Goal: Navigation & Orientation: Find specific page/section

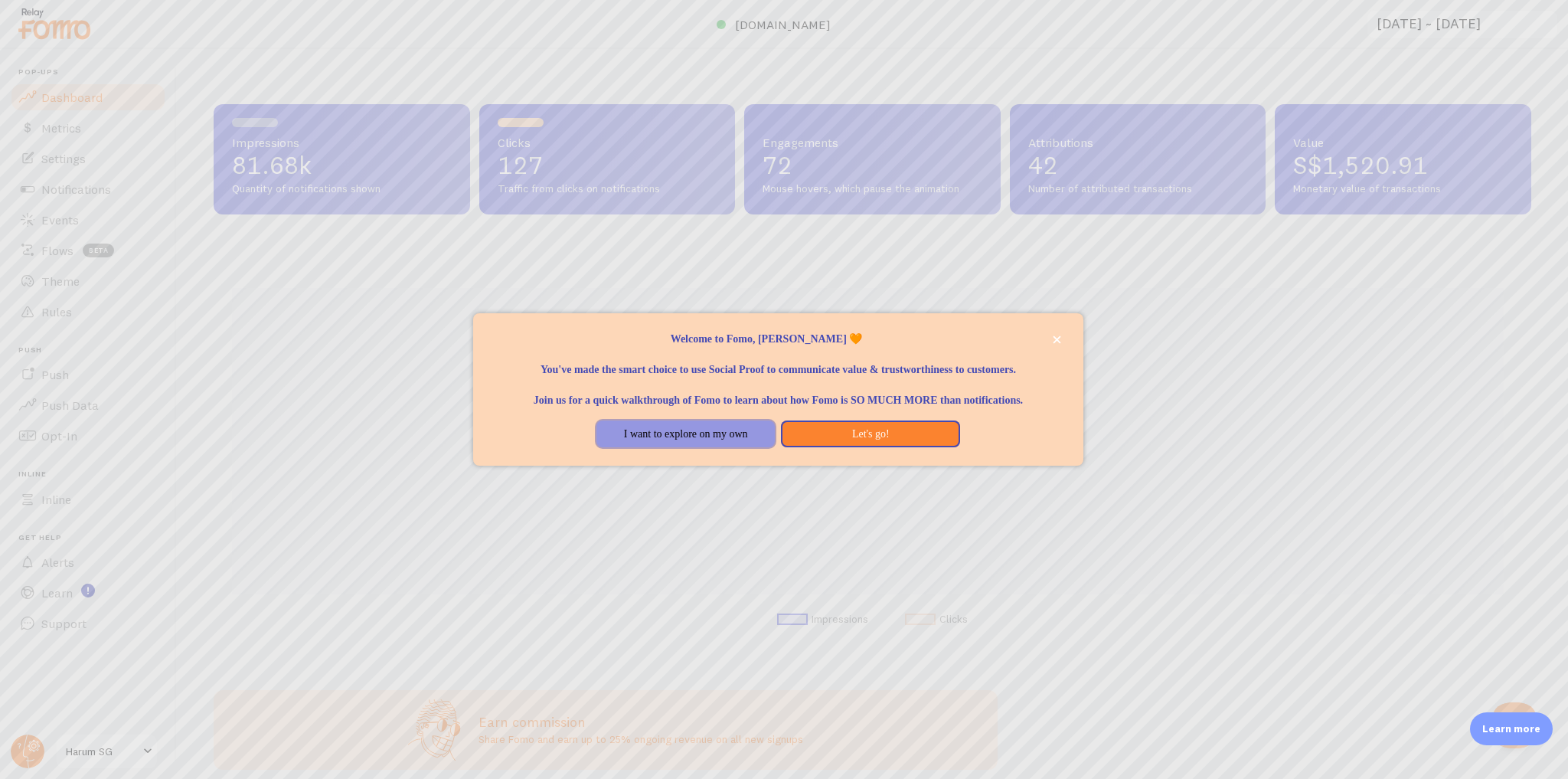
click at [759, 448] on button "I want to explore on my own" at bounding box center [686, 433] width 179 height 27
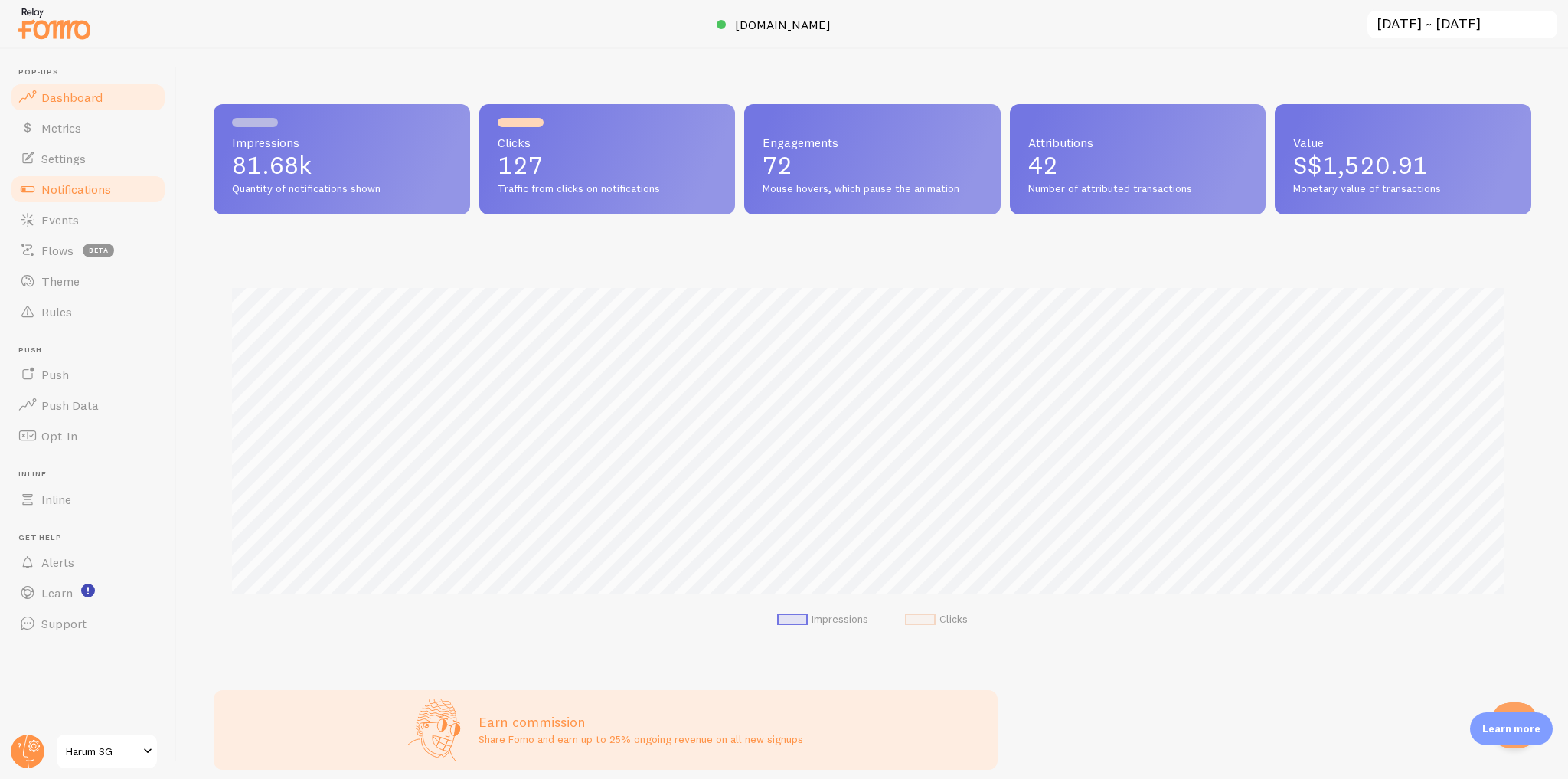
click at [92, 193] on span "Notifications" at bounding box center [76, 188] width 69 height 15
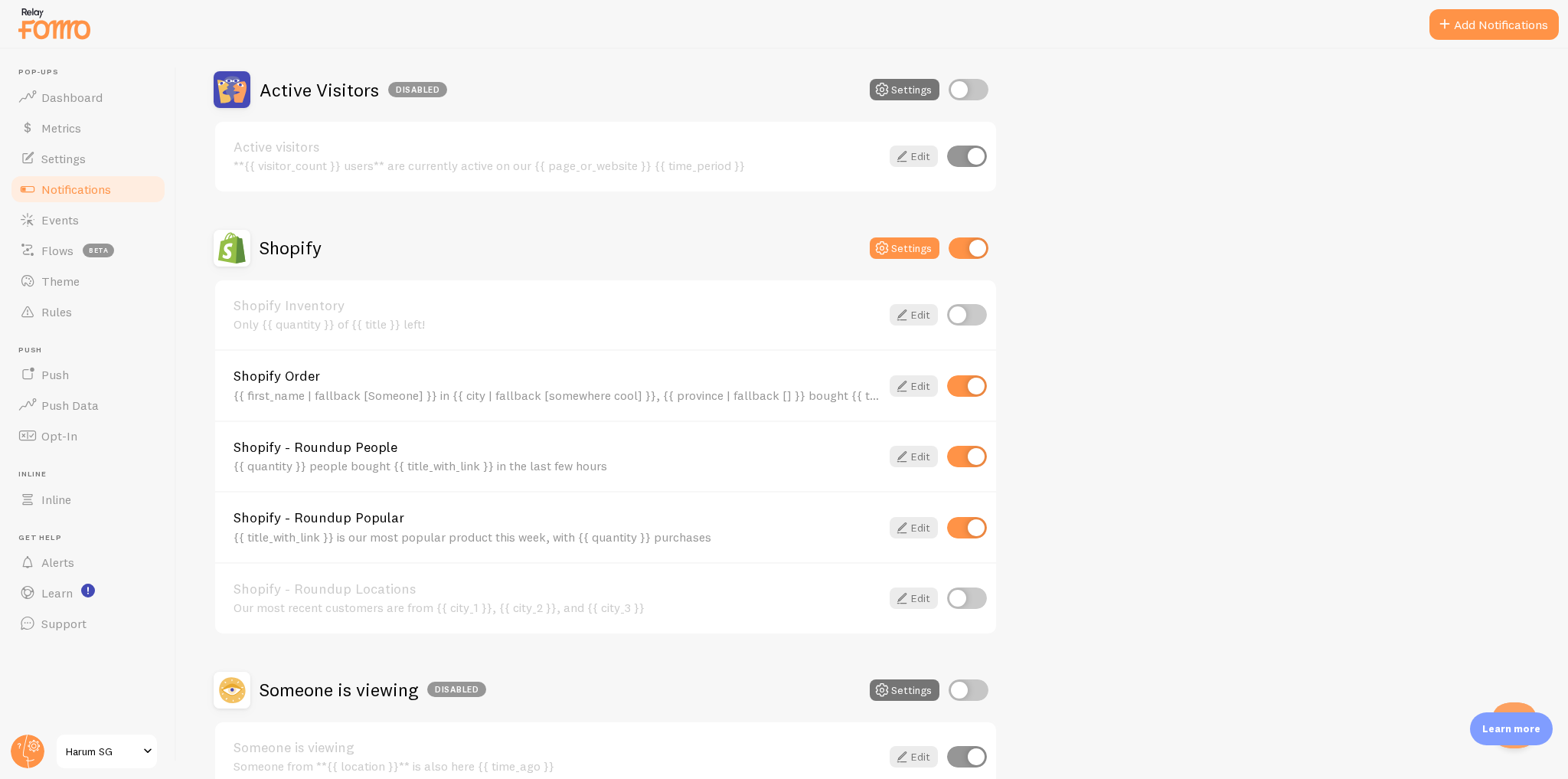
scroll to position [450, 0]
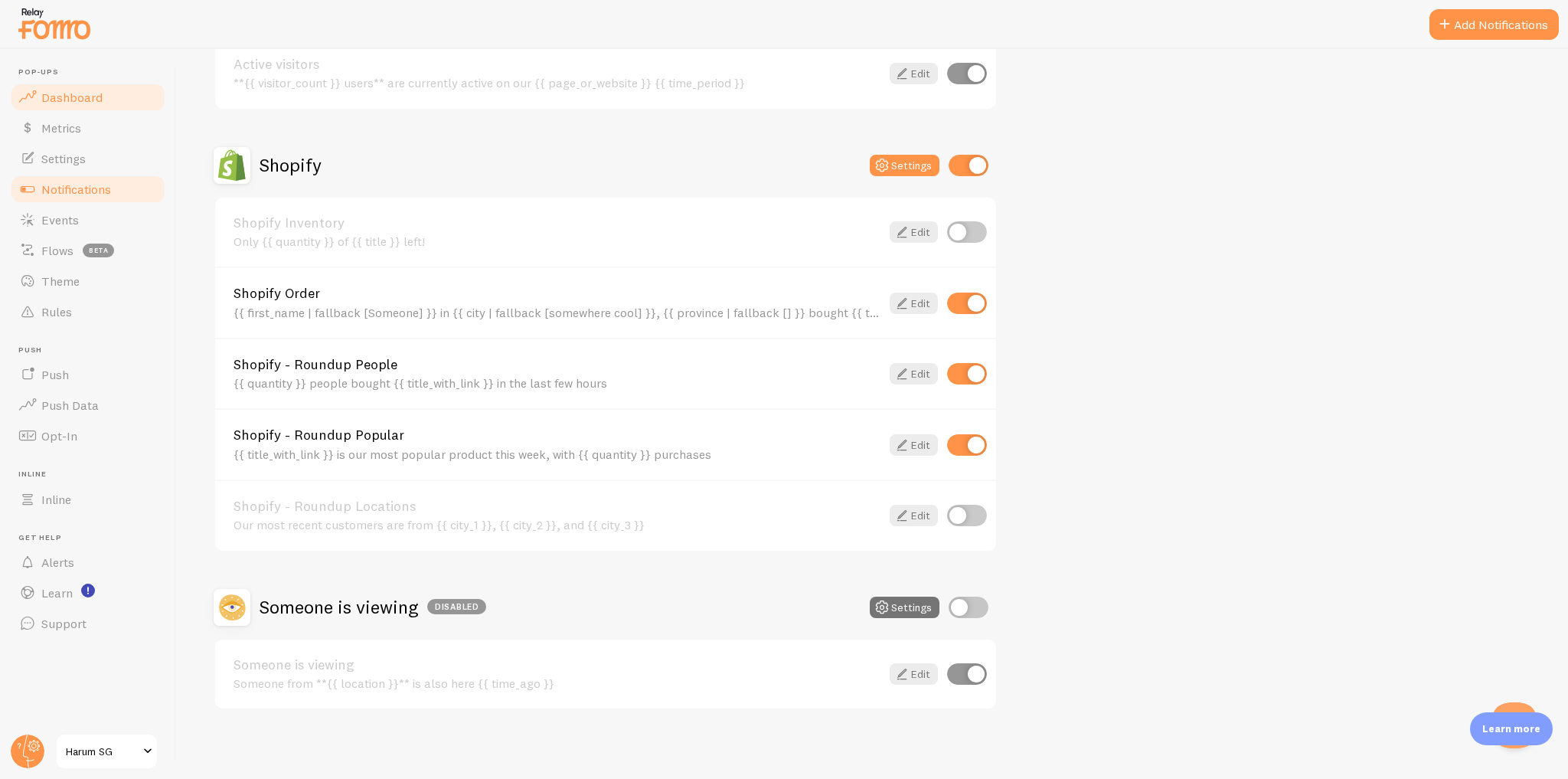
click at [143, 108] on link "Dashboard" at bounding box center [87, 97] width 157 height 31
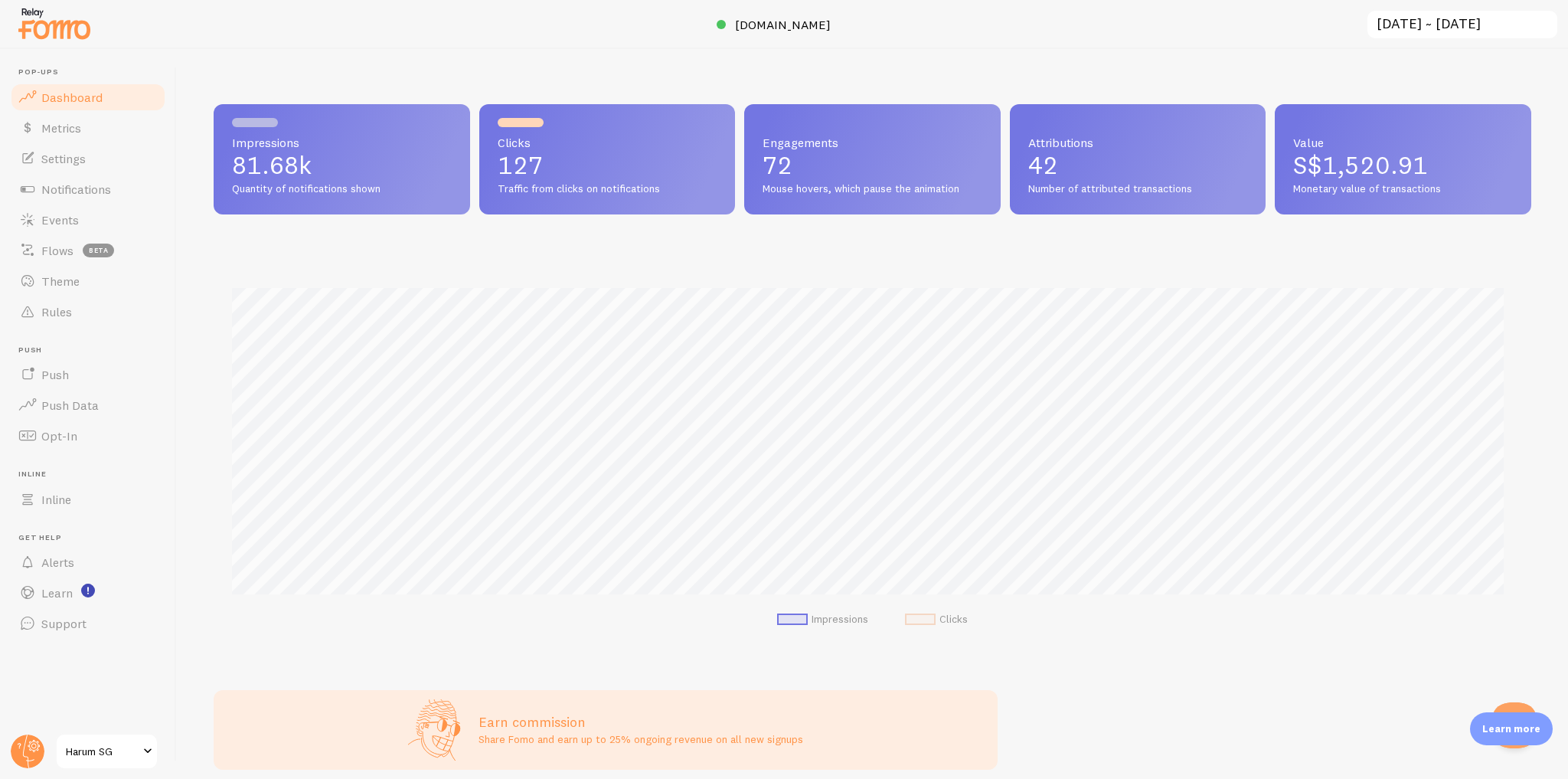
scroll to position [402, 1308]
click at [129, 186] on link "Notifications" at bounding box center [87, 189] width 157 height 31
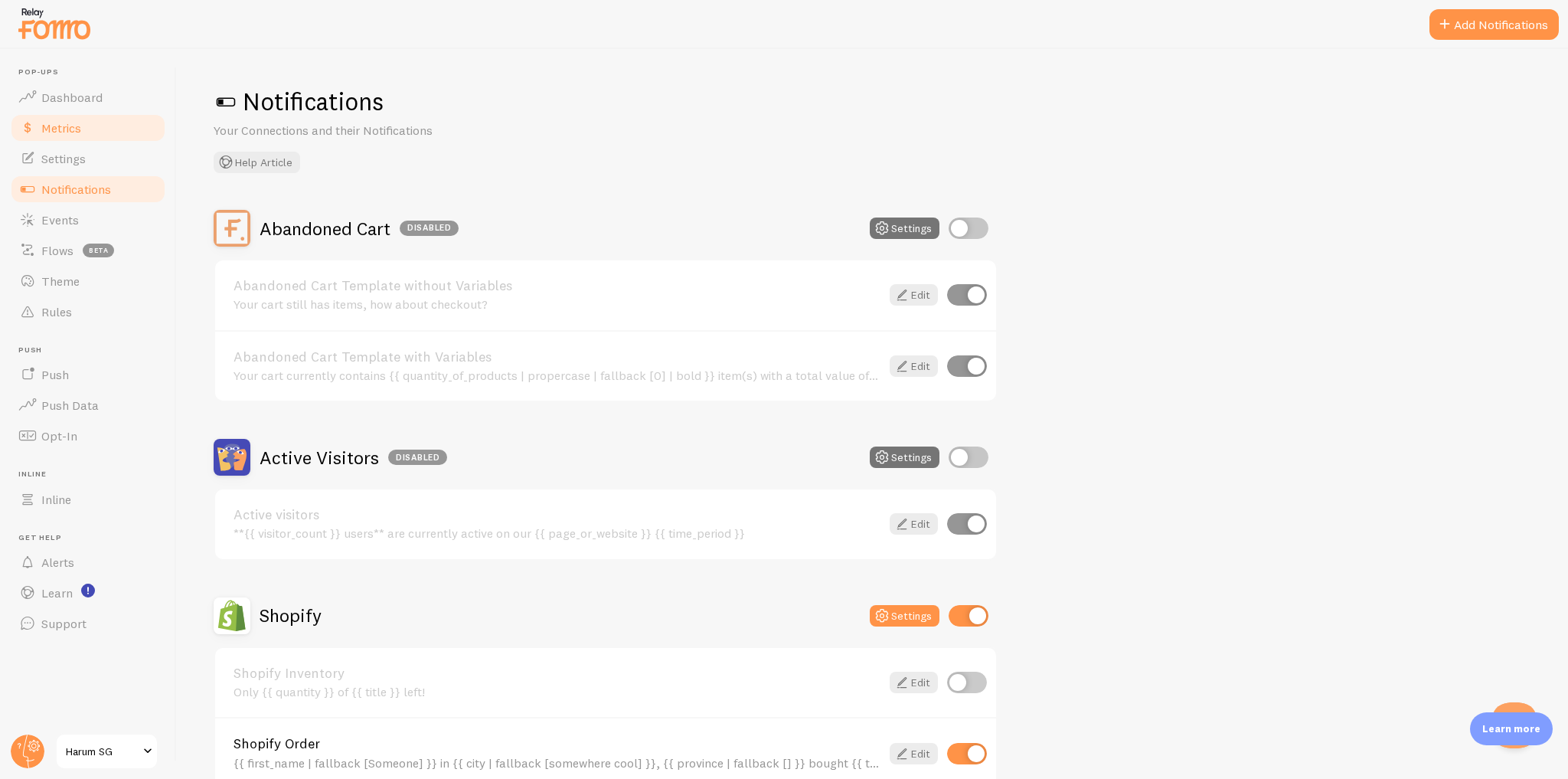
click at [105, 126] on link "Metrics" at bounding box center [87, 127] width 157 height 31
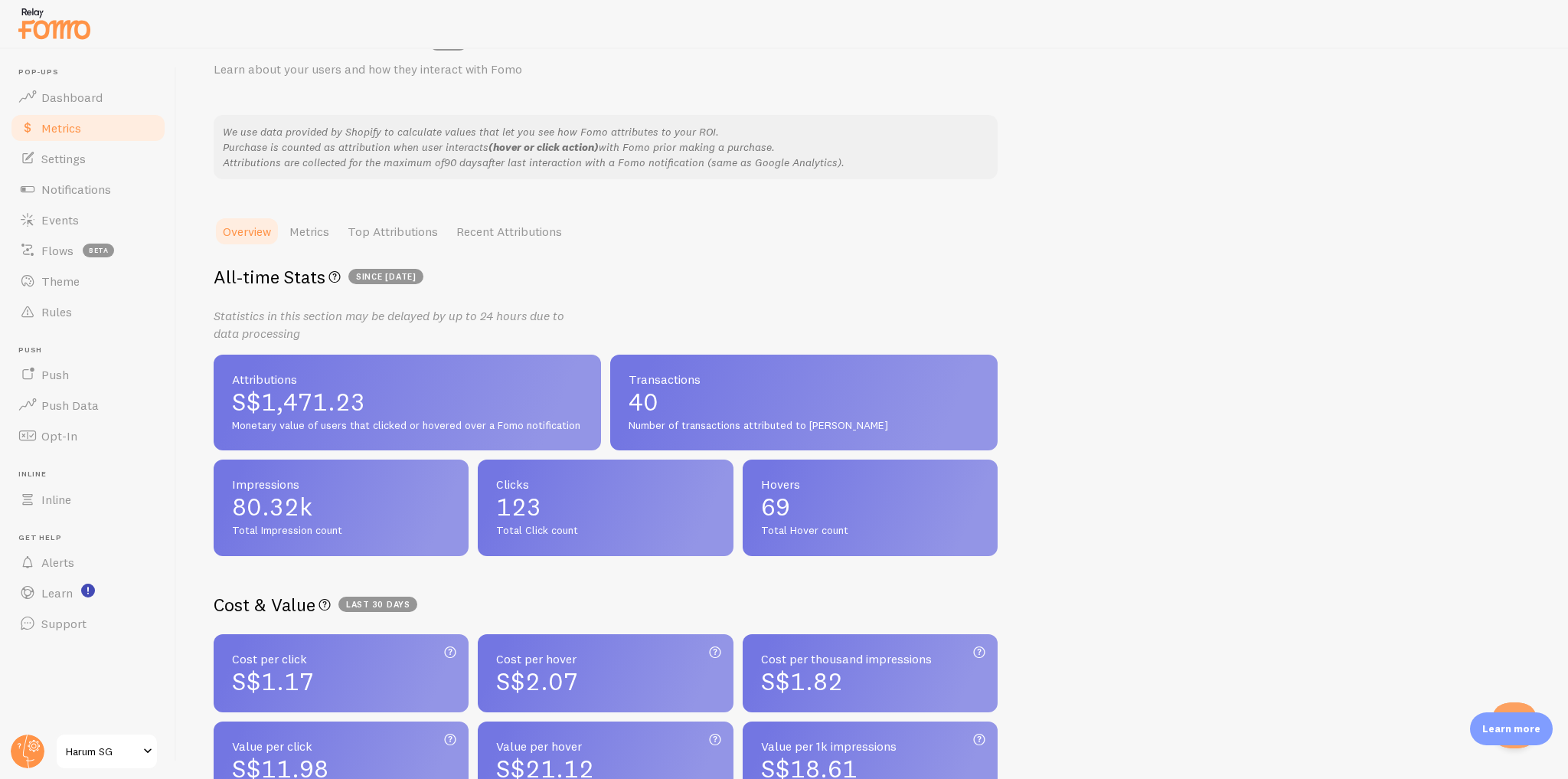
scroll to position [211, 0]
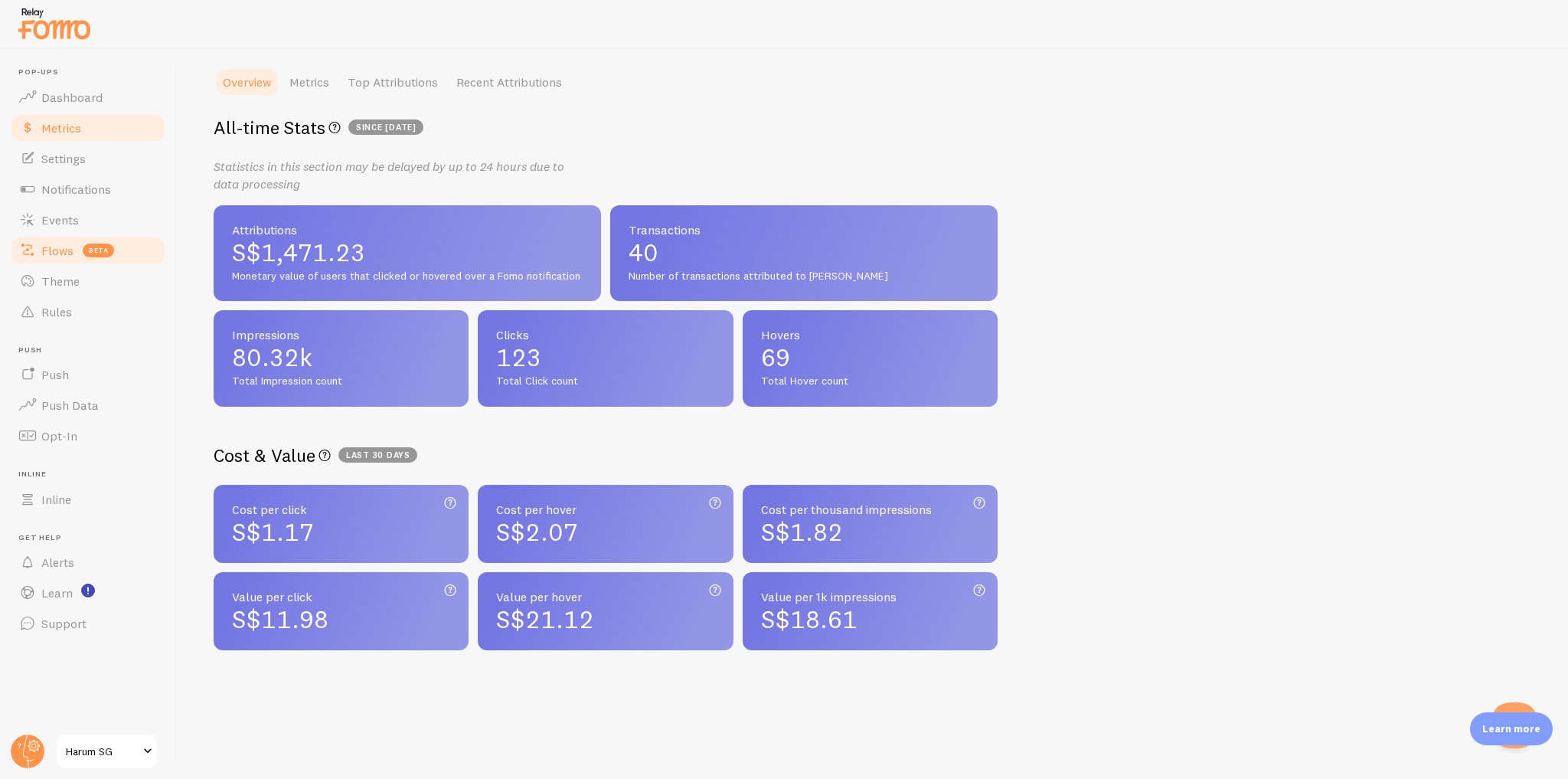
click at [118, 249] on link "Flows beta" at bounding box center [87, 250] width 157 height 31
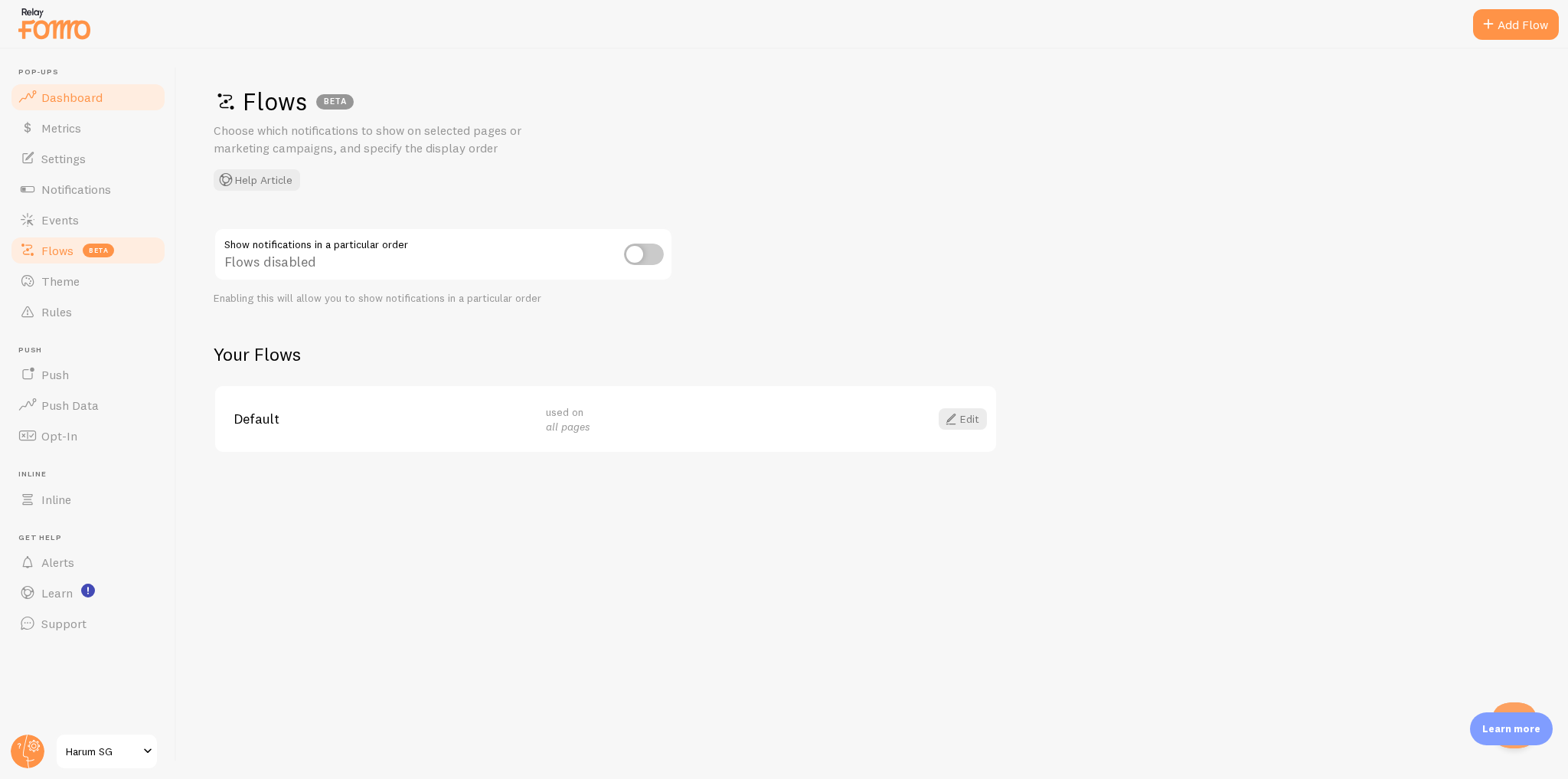
click at [134, 94] on link "Dashboard" at bounding box center [87, 97] width 157 height 31
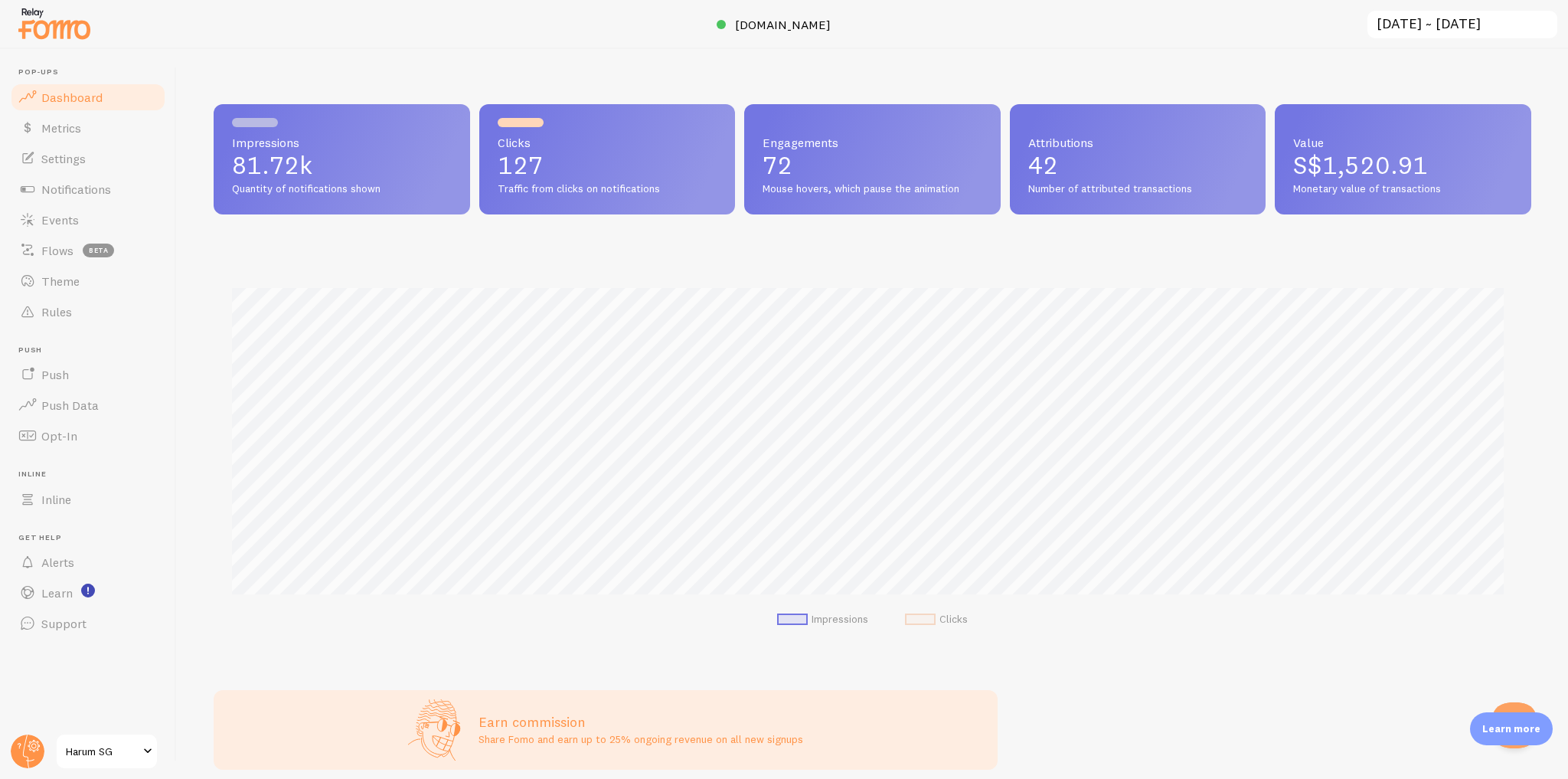
scroll to position [402, 1308]
